Goal: Task Accomplishment & Management: Complete application form

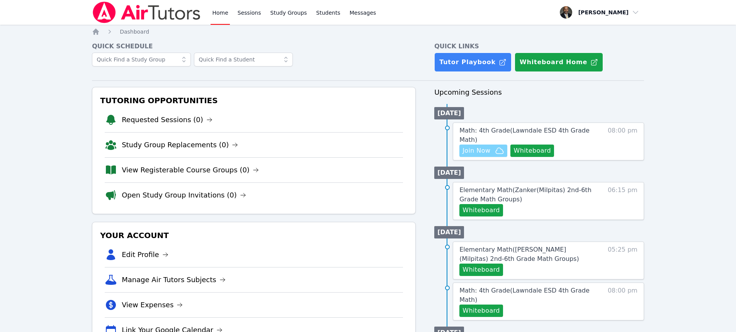
click at [484, 146] on span "Join Now" at bounding box center [477, 150] width 28 height 9
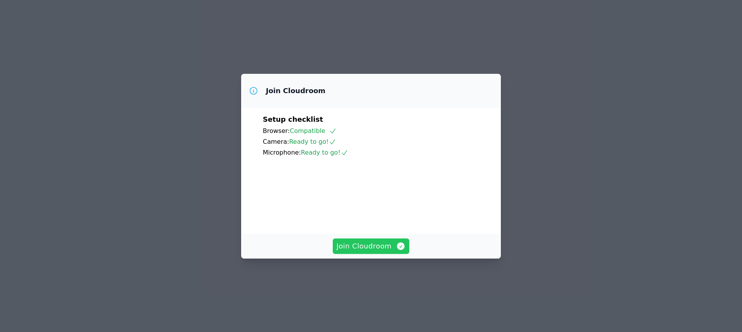
click at [370, 252] on span "Join Cloudroom" at bounding box center [371, 246] width 69 height 11
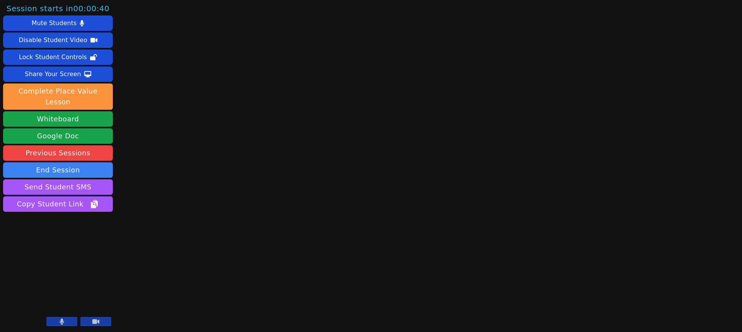
click at [99, 320] on button at bounding box center [95, 321] width 31 height 9
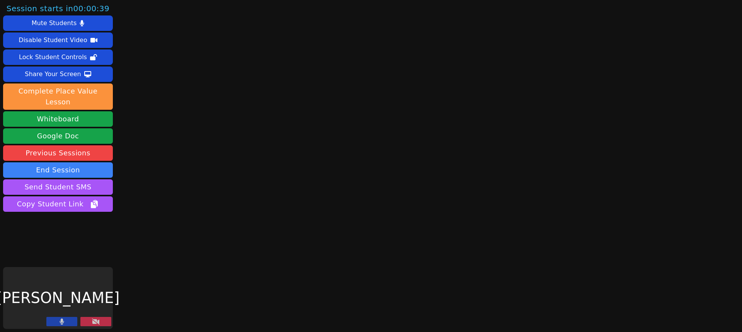
click at [65, 325] on button at bounding box center [61, 321] width 31 height 9
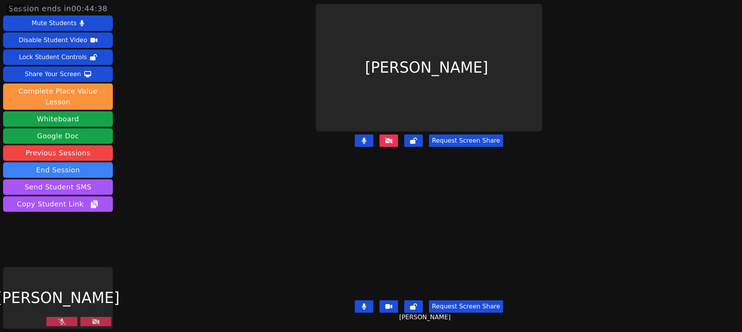
click at [63, 320] on icon at bounding box center [62, 321] width 8 height 6
click at [100, 321] on button at bounding box center [95, 321] width 31 height 9
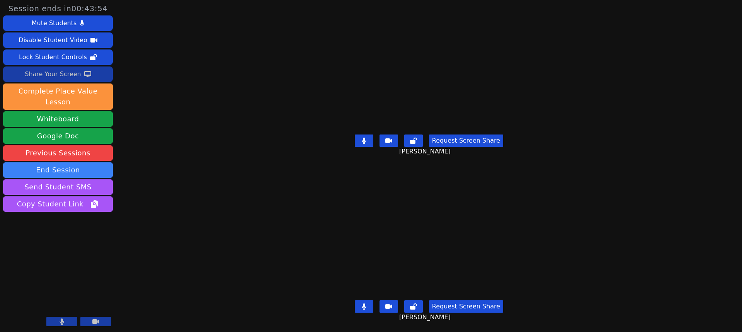
click at [72, 73] on div "Share Your Screen" at bounding box center [53, 74] width 56 height 12
click at [51, 70] on div "Stop Sharing Your Screen" at bounding box center [53, 74] width 78 height 12
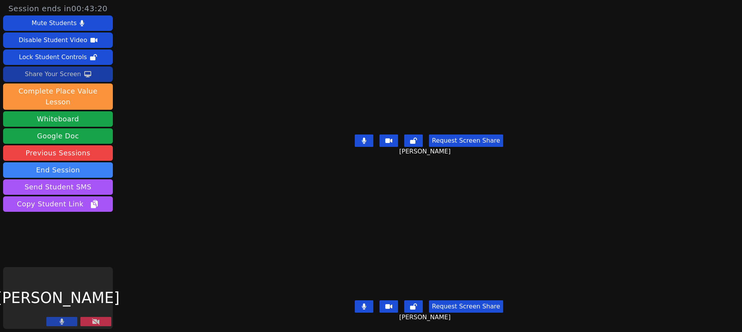
click at [52, 71] on div "Share Your Screen" at bounding box center [53, 74] width 56 height 12
click at [362, 301] on button at bounding box center [364, 306] width 19 height 12
click at [362, 303] on icon at bounding box center [364, 306] width 8 height 6
click at [100, 322] on button at bounding box center [95, 321] width 31 height 9
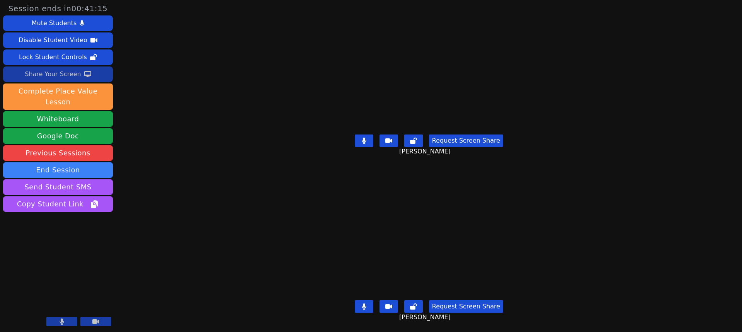
click at [67, 71] on div "Share Your Screen" at bounding box center [53, 74] width 56 height 12
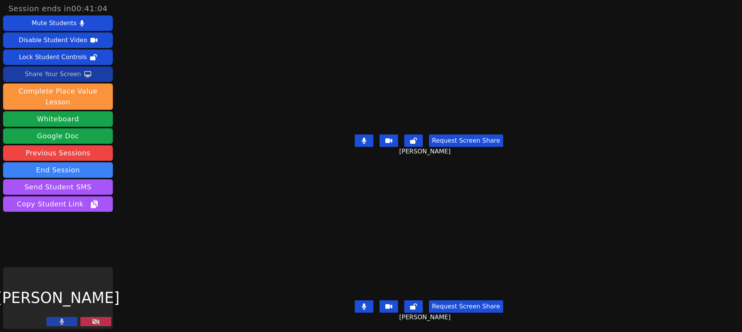
click at [54, 70] on div "Share Your Screen" at bounding box center [53, 74] width 56 height 12
click at [53, 111] on button "Whiteboard" at bounding box center [58, 118] width 110 height 15
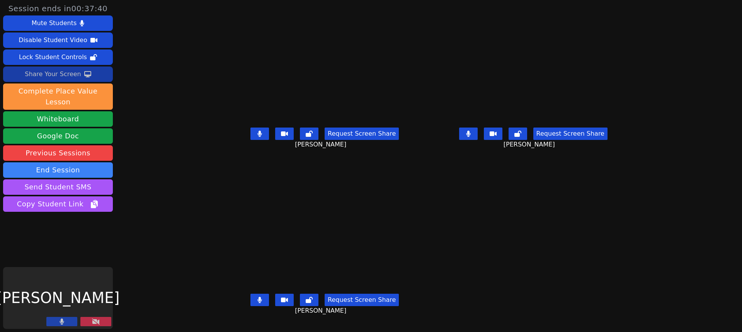
click at [83, 320] on button at bounding box center [95, 321] width 31 height 9
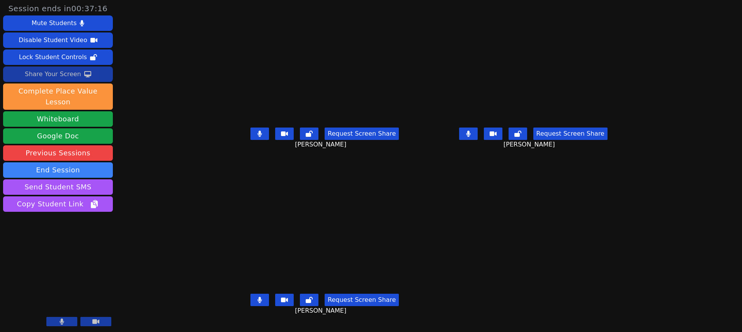
click at [72, 72] on div "Share Your Screen" at bounding box center [53, 74] width 56 height 12
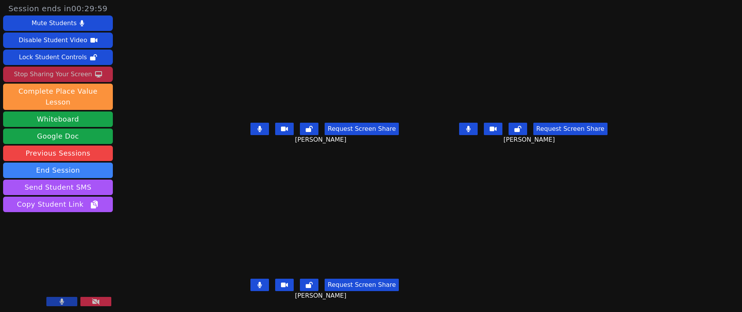
click at [250, 288] on button at bounding box center [259, 284] width 19 height 12
click at [250, 286] on button at bounding box center [259, 284] width 19 height 12
click at [250, 287] on button at bounding box center [259, 284] width 19 height 12
click at [250, 288] on button at bounding box center [259, 284] width 19 height 12
click at [258, 284] on icon at bounding box center [260, 284] width 4 height 6
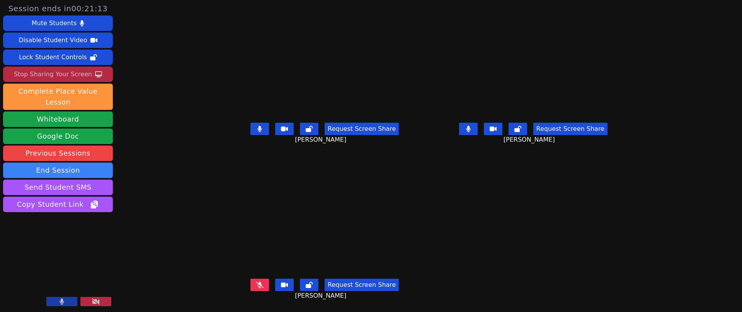
click at [478, 126] on button at bounding box center [468, 129] width 19 height 12
click at [478, 129] on button at bounding box center [468, 129] width 19 height 12
click at [250, 282] on button at bounding box center [259, 284] width 19 height 12
click at [257, 283] on icon at bounding box center [259, 284] width 5 height 6
click at [250, 286] on button at bounding box center [259, 284] width 19 height 12
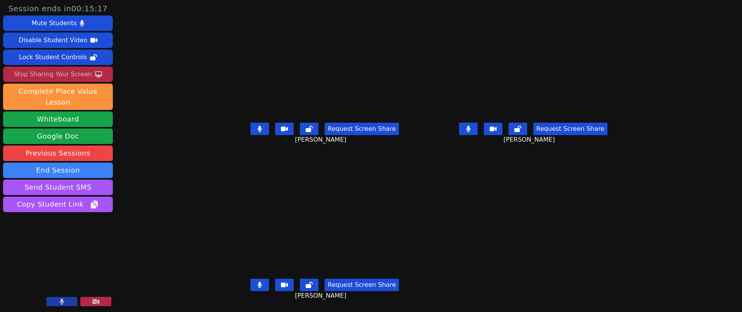
scroll to position [6, 0]
click at [250, 278] on button at bounding box center [259, 284] width 19 height 12
click at [258, 281] on icon at bounding box center [260, 284] width 4 height 6
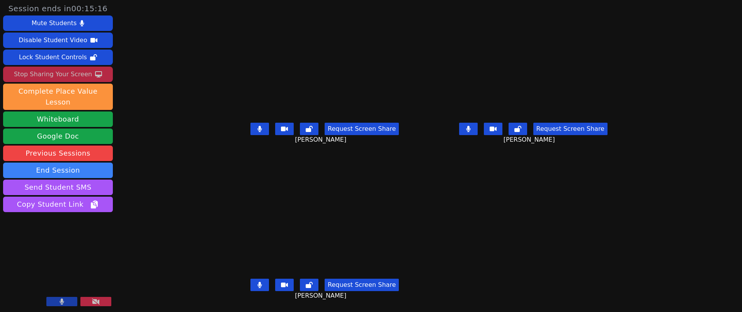
click at [258, 281] on icon at bounding box center [260, 284] width 4 height 6
click at [478, 126] on button at bounding box center [468, 129] width 19 height 12
click at [472, 126] on icon at bounding box center [469, 129] width 8 height 6
click at [250, 278] on button at bounding box center [259, 284] width 19 height 12
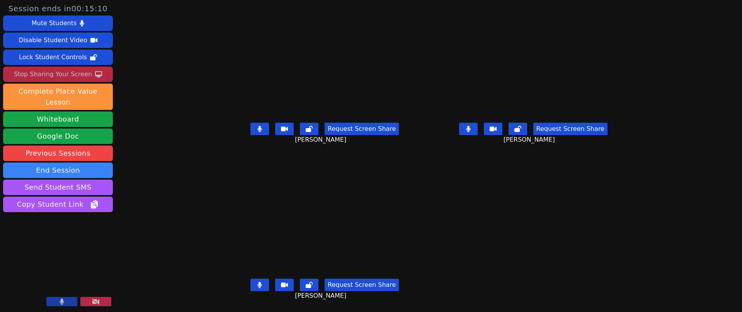
click at [250, 278] on button at bounding box center [259, 284] width 19 height 12
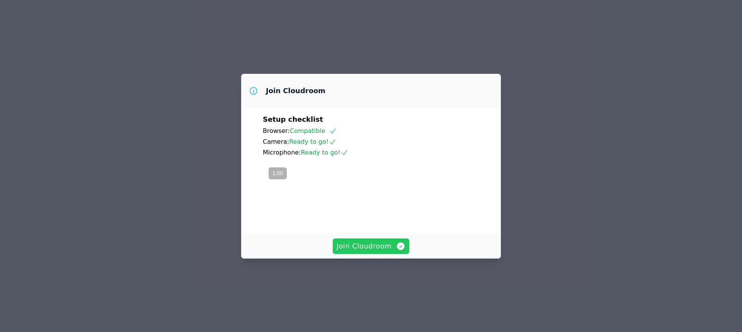
click at [377, 252] on span "Join Cloudroom" at bounding box center [371, 246] width 69 height 11
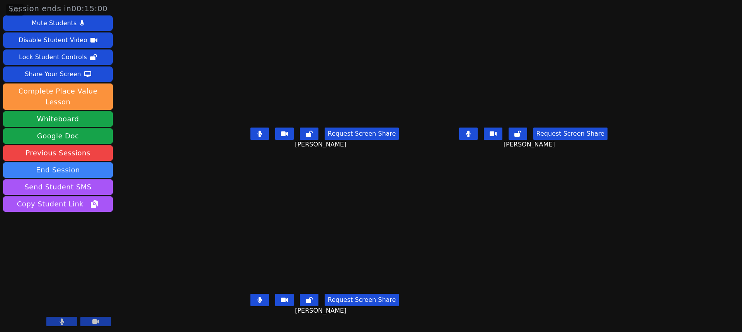
click at [258, 137] on icon at bounding box center [260, 134] width 4 height 6
click at [257, 137] on icon at bounding box center [259, 134] width 5 height 6
click at [65, 73] on div "Share Your Screen" at bounding box center [53, 74] width 56 height 12
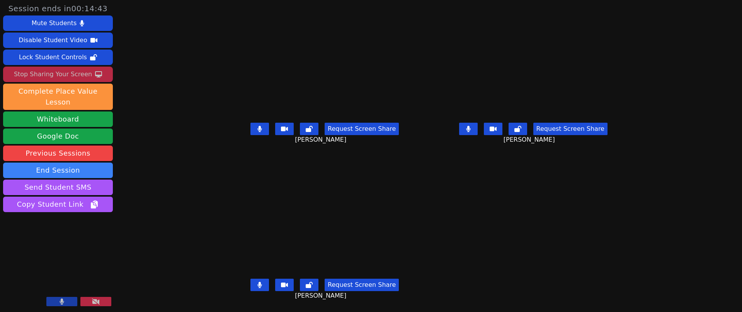
click at [257, 129] on icon at bounding box center [259, 129] width 5 height 6
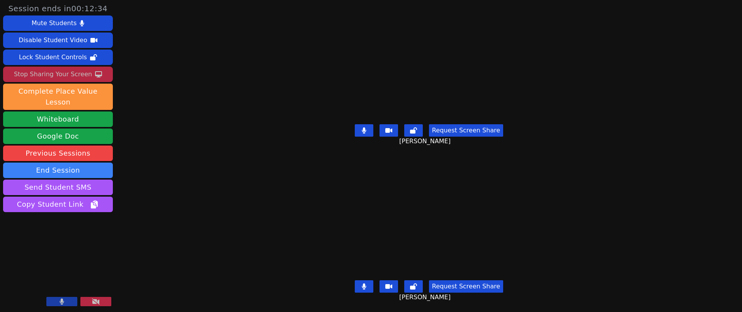
click at [362, 280] on button at bounding box center [364, 286] width 19 height 12
click at [366, 127] on icon at bounding box center [364, 130] width 5 height 6
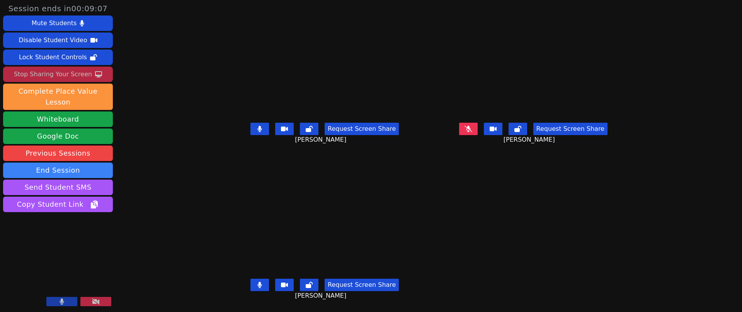
drag, startPoint x: 237, startPoint y: 130, endPoint x: 247, endPoint y: 133, distance: 10.3
click at [250, 130] on button at bounding box center [259, 129] width 19 height 12
click at [257, 128] on icon at bounding box center [259, 129] width 5 height 6
click at [60, 303] on icon at bounding box center [62, 301] width 4 height 6
click at [59, 300] on icon at bounding box center [62, 301] width 8 height 6
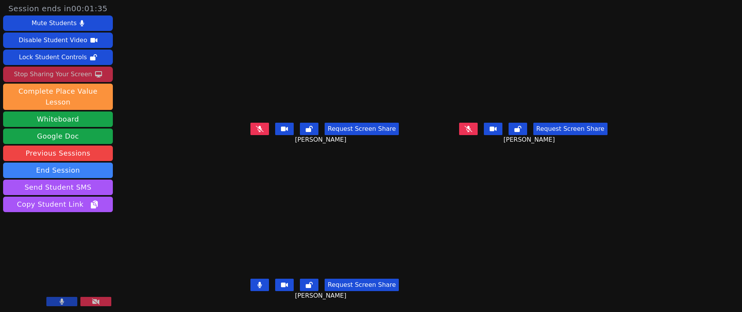
click at [250, 127] on button at bounding box center [259, 129] width 19 height 12
click at [472, 130] on icon at bounding box center [469, 129] width 8 height 6
click at [56, 72] on div "Stop Sharing Your Screen" at bounding box center [53, 74] width 78 height 12
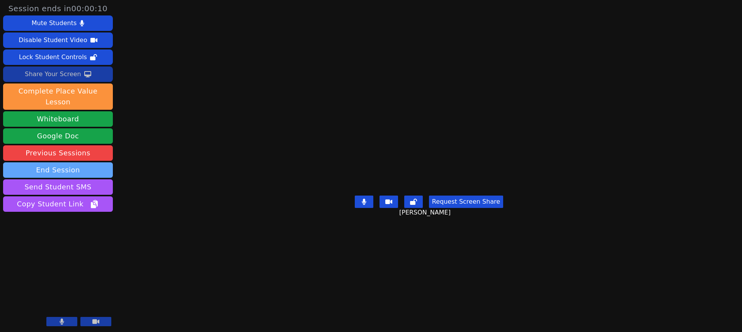
click at [77, 162] on button "End Session" at bounding box center [58, 169] width 110 height 15
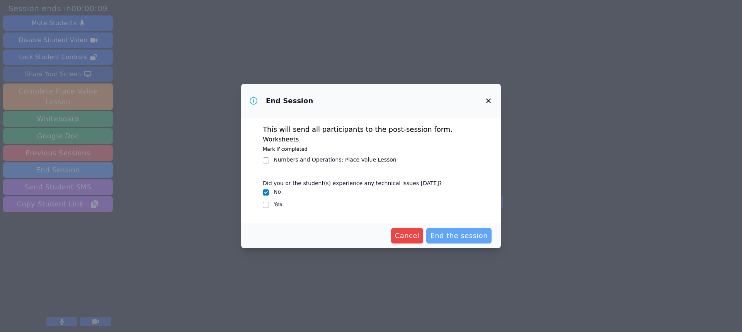
click at [475, 231] on span "End the session" at bounding box center [459, 235] width 58 height 11
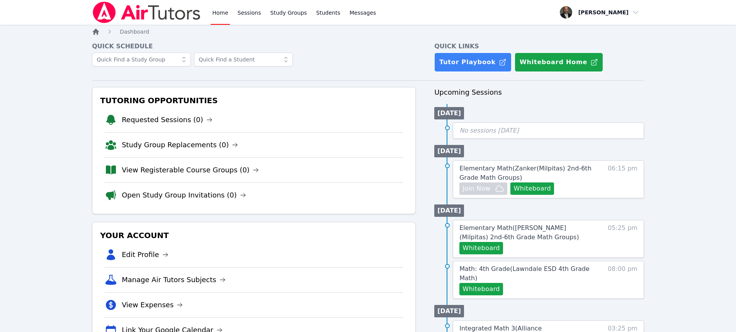
click at [97, 32] on icon "Breadcrumb" at bounding box center [96, 32] width 6 height 6
click at [95, 32] on icon "Breadcrumb" at bounding box center [96, 32] width 6 height 6
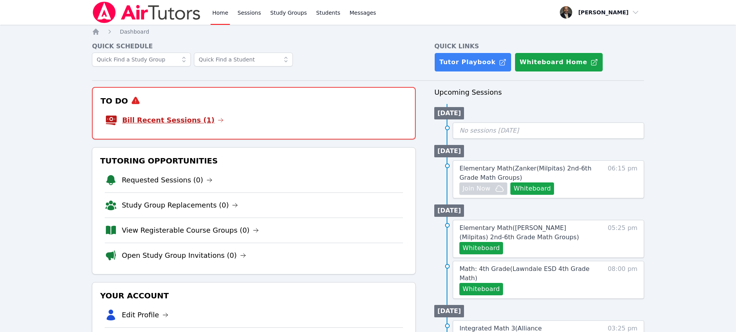
click at [172, 121] on link "Bill Recent Sessions (1)" at bounding box center [173, 120] width 102 height 11
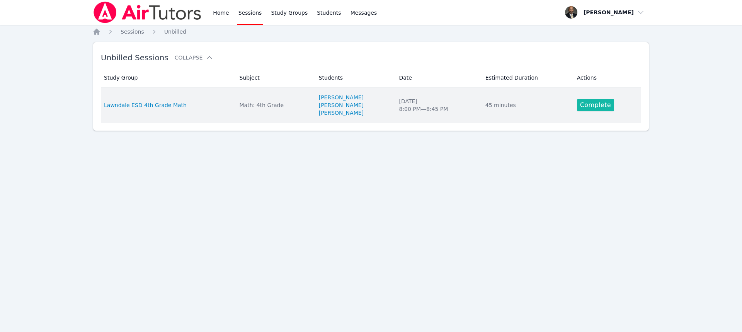
click at [591, 101] on link "Complete" at bounding box center [595, 105] width 37 height 12
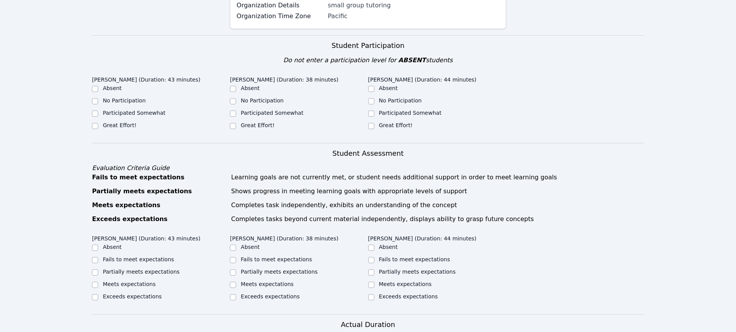
scroll to position [155, 0]
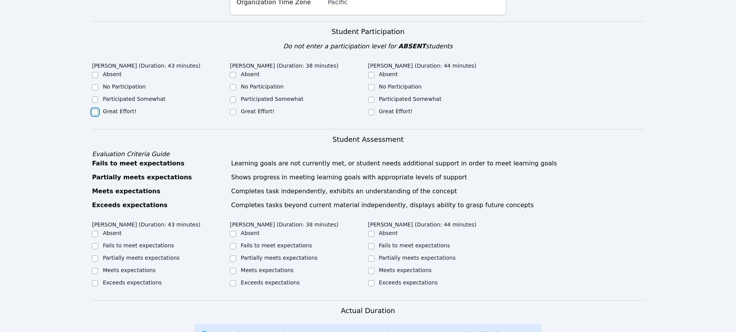
click at [95, 113] on input "Great Effort!" at bounding box center [95, 112] width 6 height 6
checkbox input "true"
click at [233, 113] on input "Great Effort!" at bounding box center [233, 112] width 6 height 6
checkbox input "true"
click at [373, 112] on input "Great Effort!" at bounding box center [371, 112] width 6 height 6
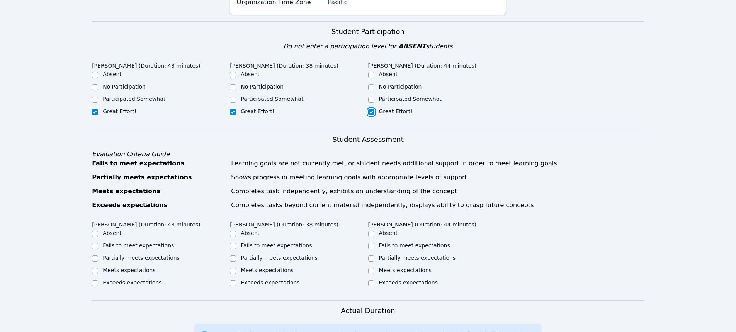
checkbox input "true"
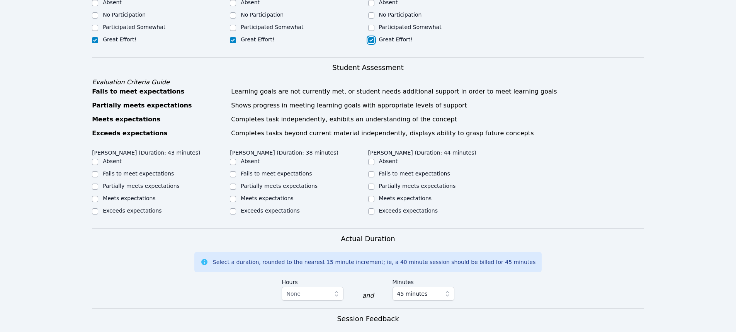
scroll to position [232, 0]
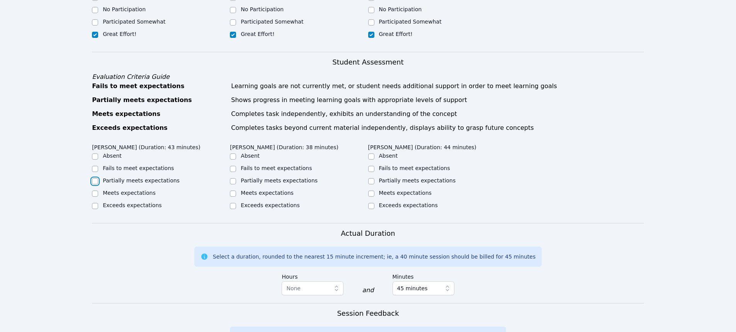
click at [94, 181] on input "Partially meets expectations" at bounding box center [95, 181] width 6 height 6
checkbox input "true"
click at [235, 183] on input "Partially meets expectations" at bounding box center [233, 181] width 6 height 6
checkbox input "true"
click at [373, 181] on input "Partially meets expectations" at bounding box center [371, 181] width 6 height 6
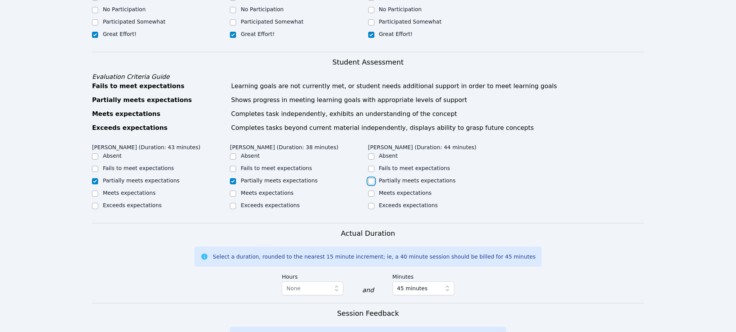
checkbox input "true"
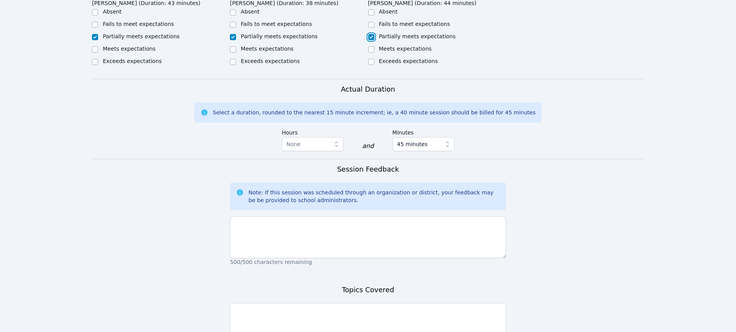
scroll to position [425, 0]
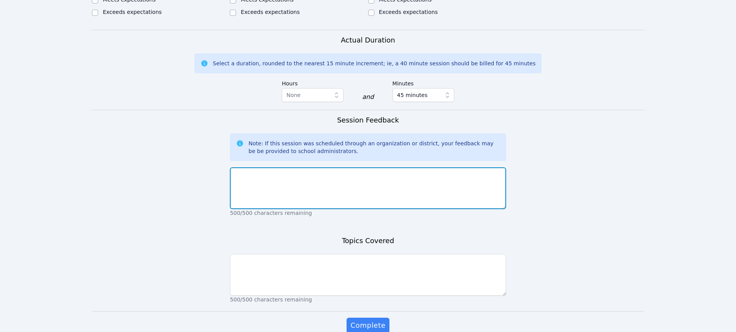
click at [373, 181] on textarea at bounding box center [368, 188] width 276 height 42
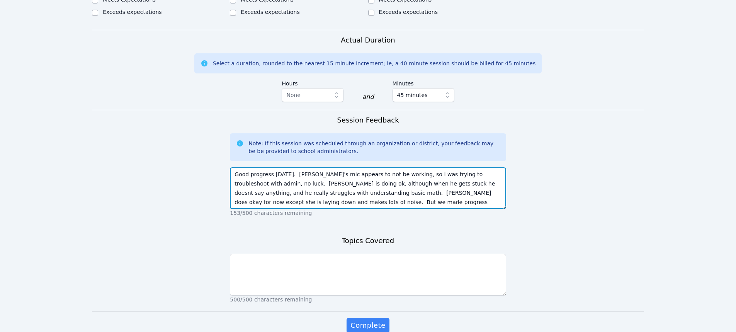
click at [381, 200] on textarea "Good progress today. Leah's mic appears to not be working, so I was trying to t…" at bounding box center [368, 188] width 276 height 42
type textarea "Good progress today. Leah's mic appears to not be working, so I was trying to t…"
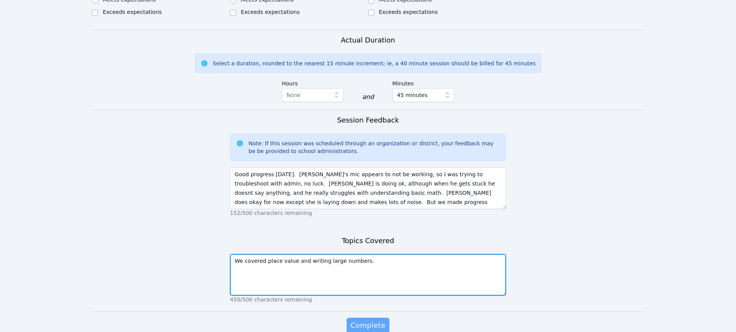
type textarea "We covered place value and writing large numbers."
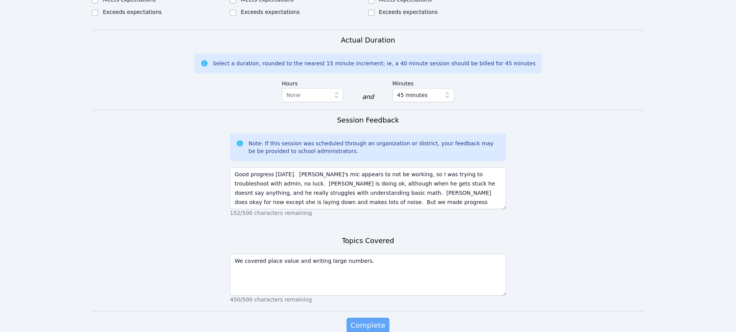
click at [375, 311] on span "Complete" at bounding box center [368, 325] width 35 height 11
